Goal: Navigation & Orientation: Find specific page/section

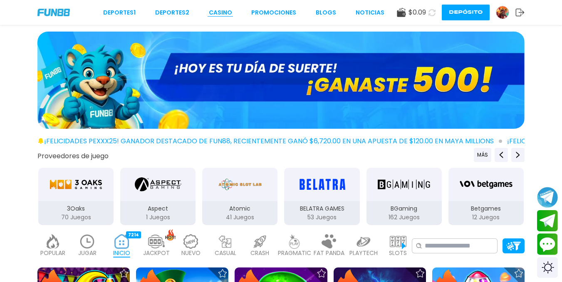
click at [221, 12] on link "CASINO" at bounding box center [220, 12] width 23 height 9
click at [249, 53] on img at bounding box center [280, 80] width 487 height 97
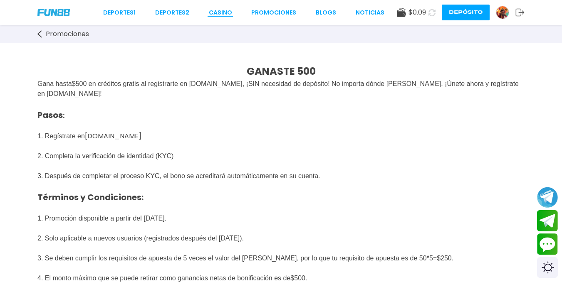
click at [225, 13] on link "CASINO" at bounding box center [220, 12] width 23 height 9
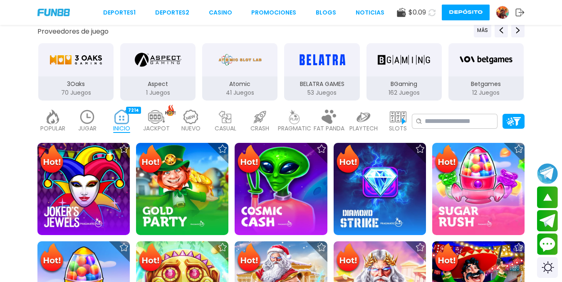
scroll to position [166, 0]
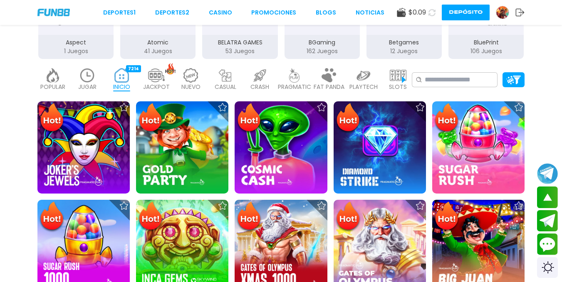
click at [496, 7] on img at bounding box center [502, 12] width 12 height 12
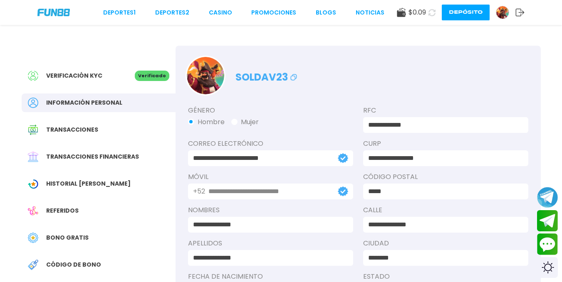
click at [86, 188] on span "Historial [PERSON_NAME]" at bounding box center [88, 184] width 84 height 9
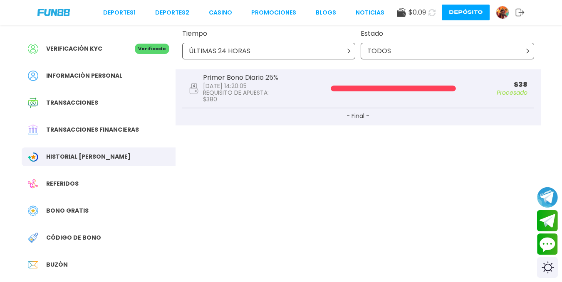
scroll to position [42, 0]
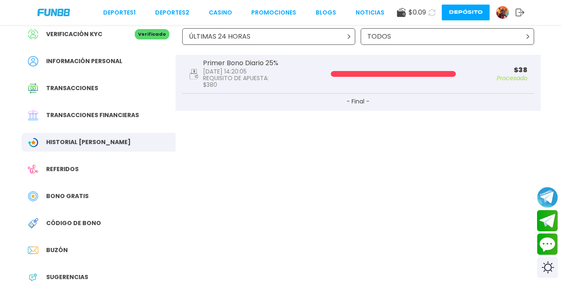
click at [102, 123] on div "Transacciones financieras" at bounding box center [99, 115] width 154 height 19
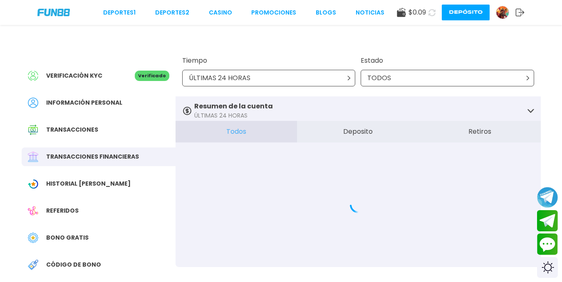
scroll to position [83, 0]
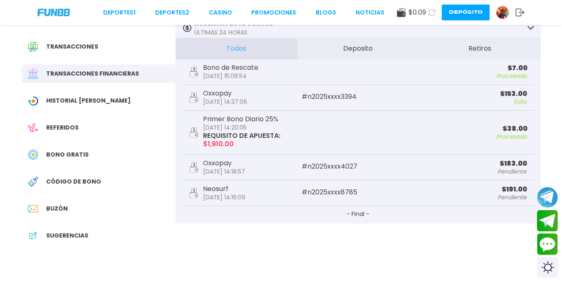
click at [87, 191] on div "Código de bono" at bounding box center [99, 182] width 154 height 19
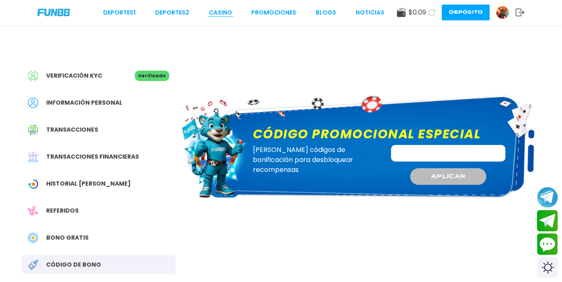
click at [209, 15] on link "CASINO" at bounding box center [220, 12] width 23 height 9
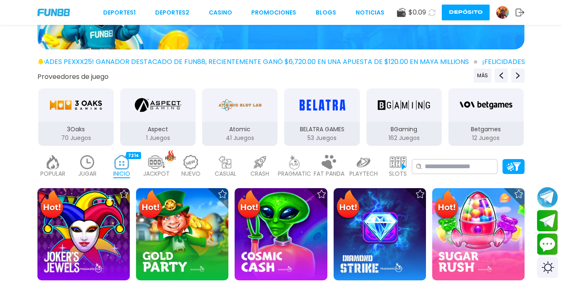
scroll to position [83, 0]
